Goal: Information Seeking & Learning: Learn about a topic

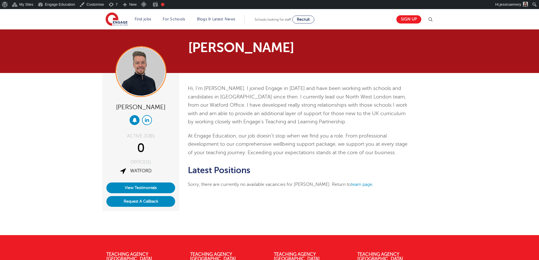
click at [148, 119] on icon at bounding box center [147, 119] width 4 height 5
click at [147, 187] on link "View Testimonials" at bounding box center [140, 188] width 69 height 11
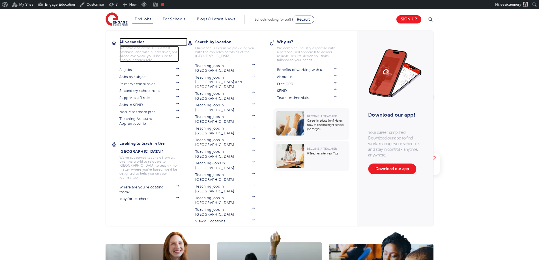
click at [139, 40] on h3 "All vacancies" at bounding box center [153, 42] width 68 height 8
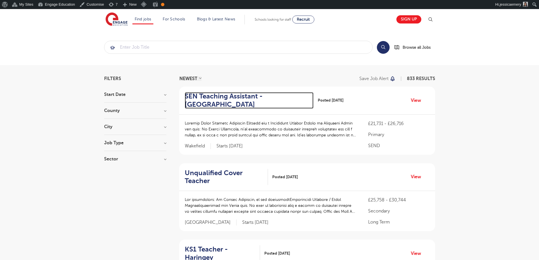
click at [219, 99] on h2 "SEN Teaching Assistant - Castleford" at bounding box center [247, 100] width 125 height 16
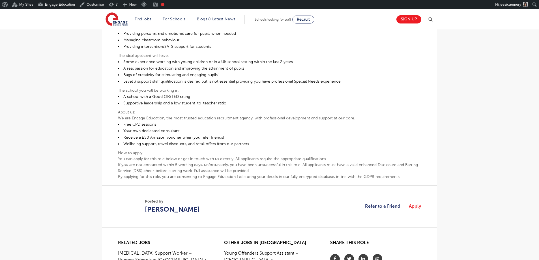
scroll to position [311, 0]
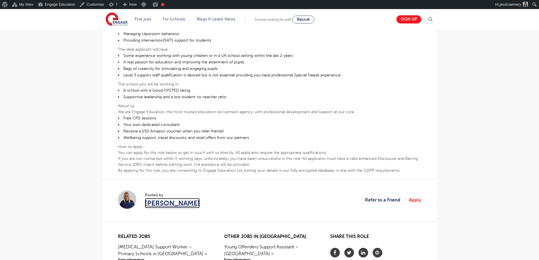
click at [161, 198] on span "[PERSON_NAME]" at bounding box center [172, 203] width 55 height 10
